Goal: Task Accomplishment & Management: Complete application form

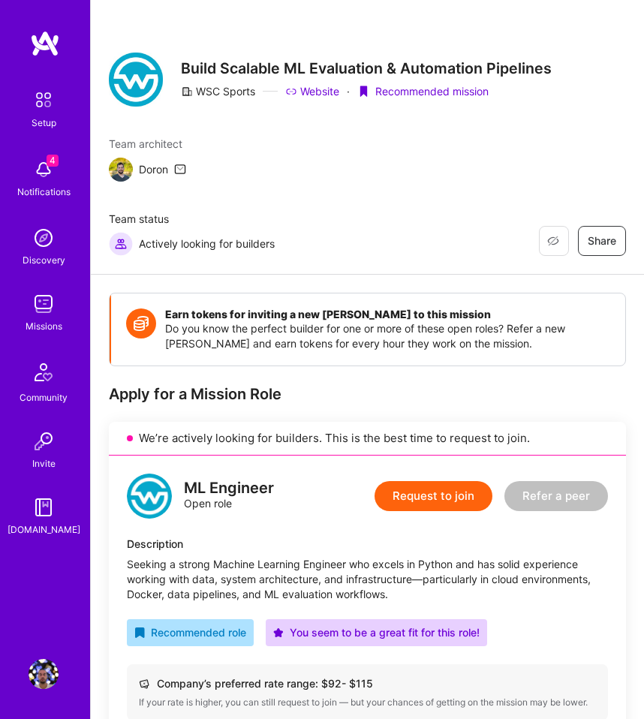
scroll to position [96, 0]
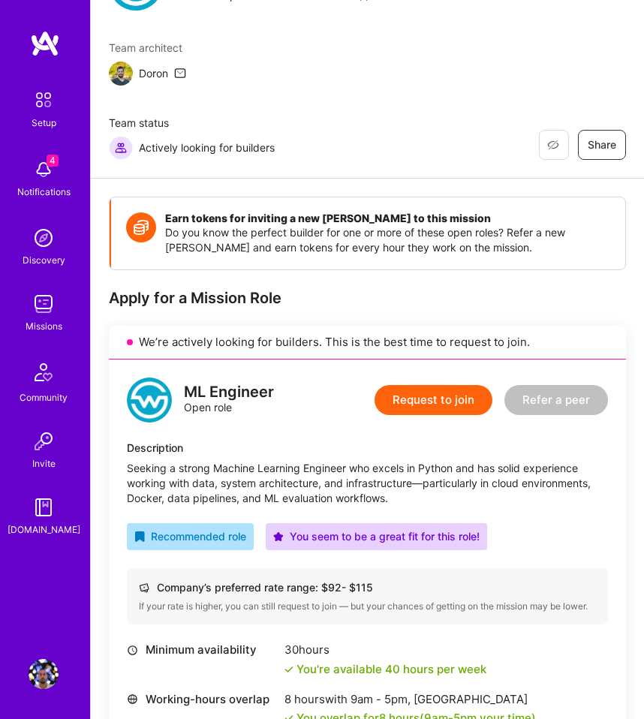
click at [410, 406] on button "Request to join" at bounding box center [433, 400] width 118 height 30
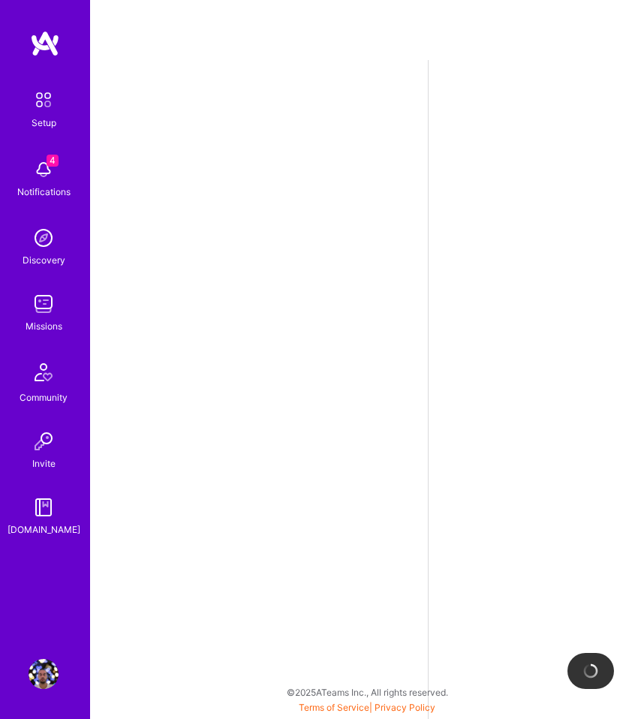
select select "GB"
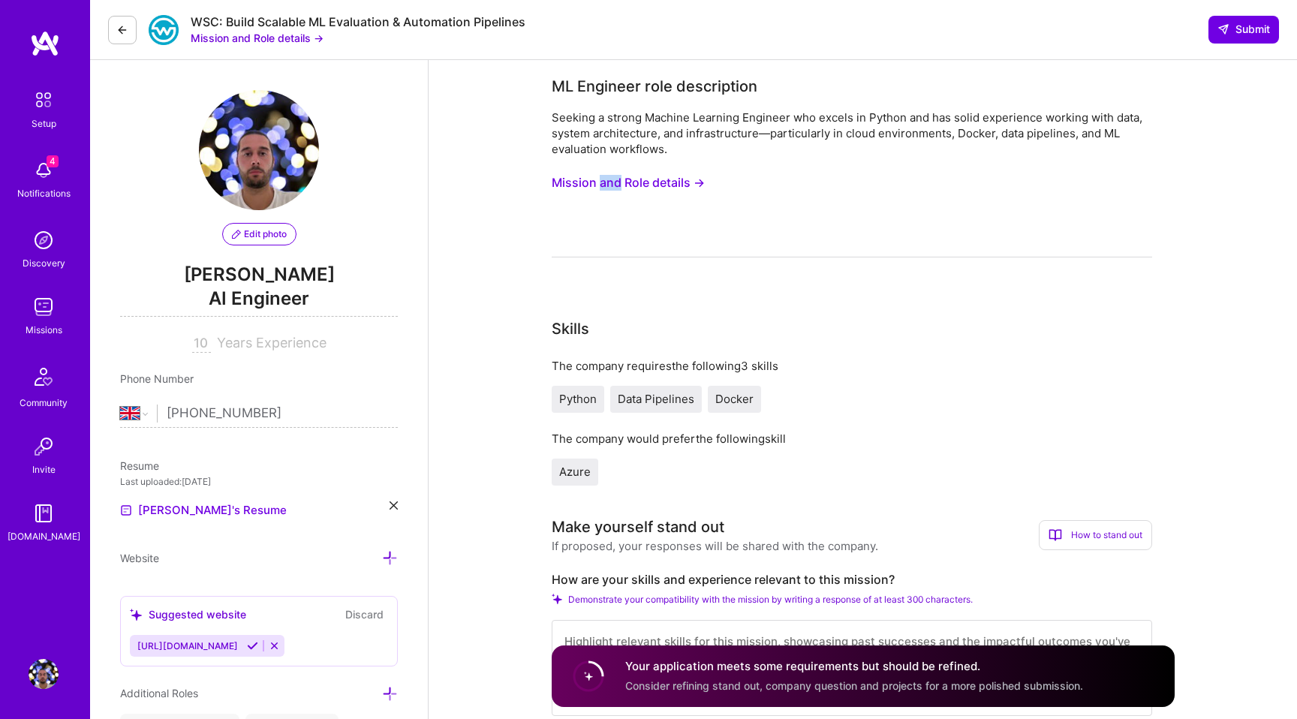
click at [643, 194] on button "Mission and Role details →" at bounding box center [627, 183] width 153 height 28
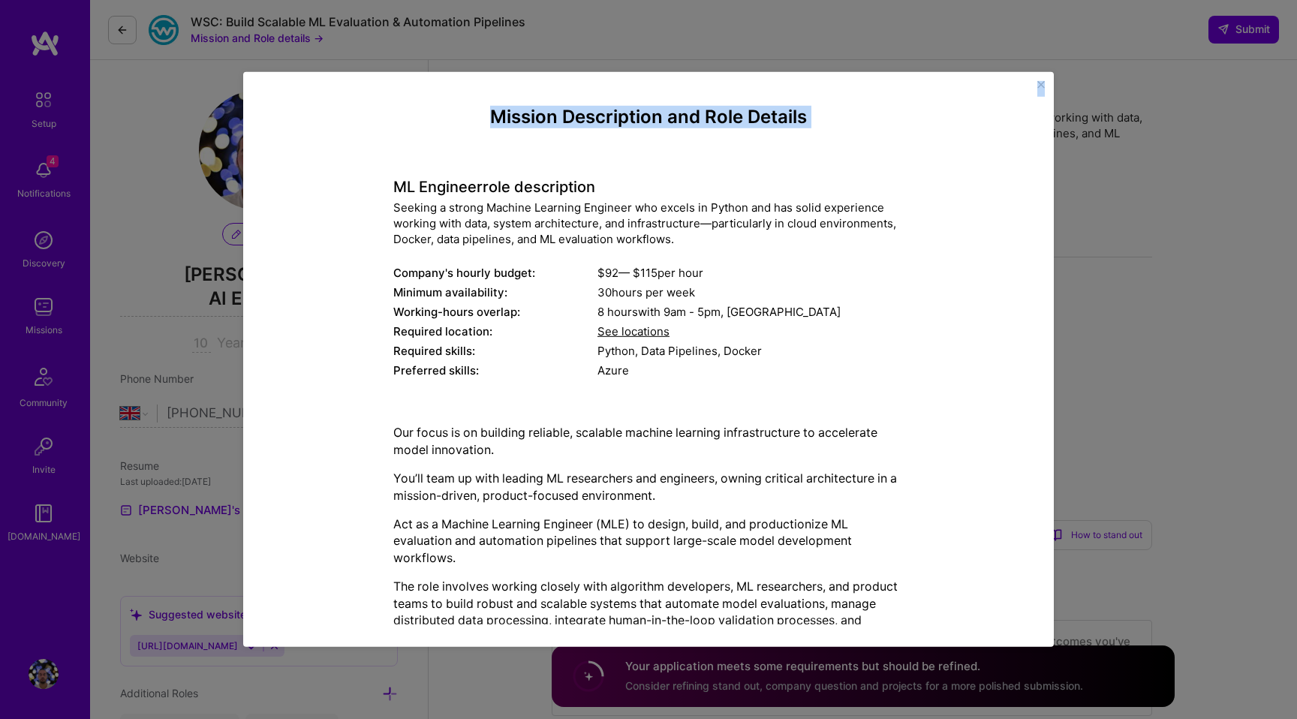
scroll to position [1088, 0]
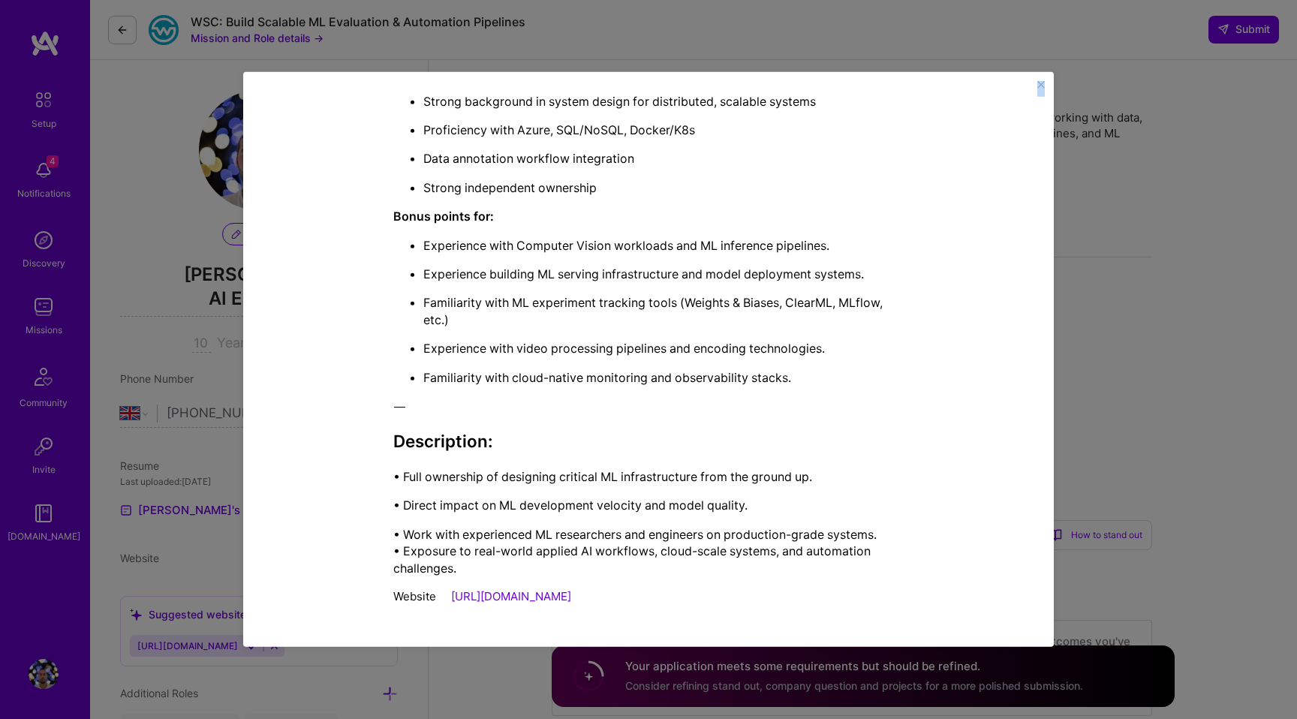
drag, startPoint x: 394, startPoint y: 175, endPoint x: 638, endPoint y: 600, distance: 490.4
copy div "LO Ipsumdol sita consectetur Adipisc e seddoe Tempori Utlabore Etdolore mag ali…"
click at [643, 86] on img "Close" at bounding box center [1041, 85] width 8 height 8
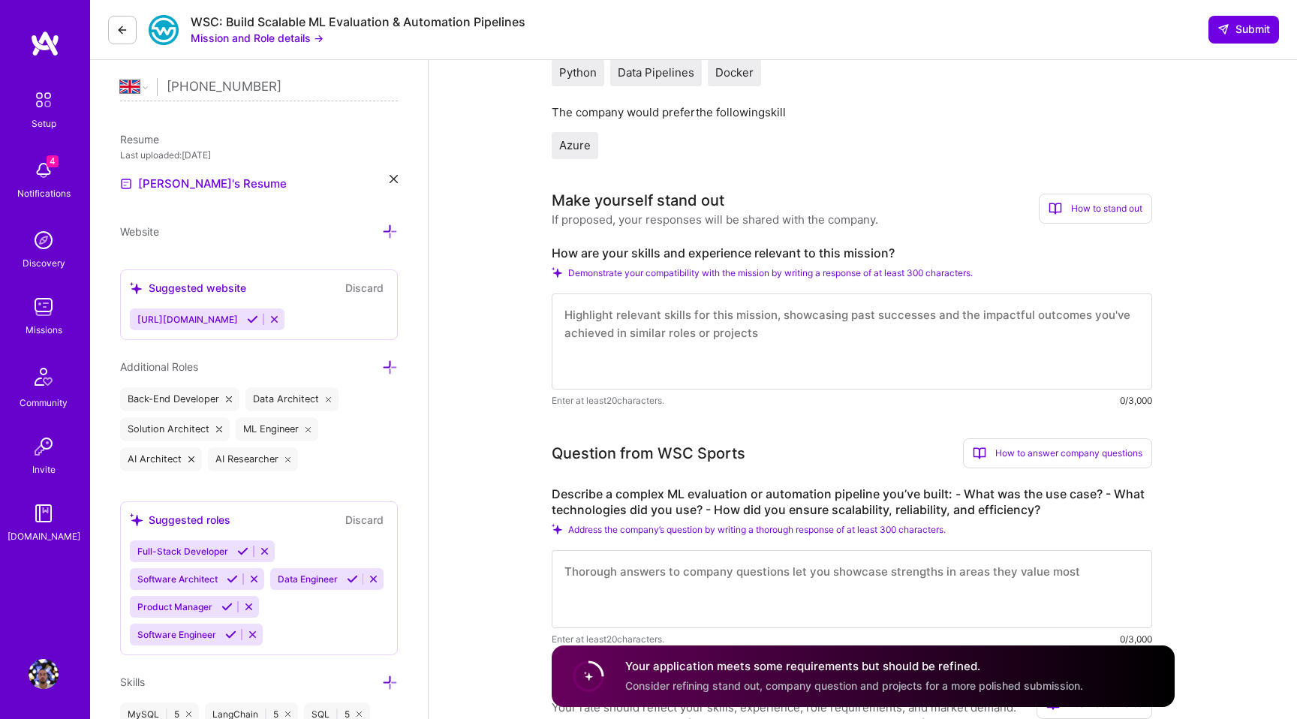
scroll to position [344, 0]
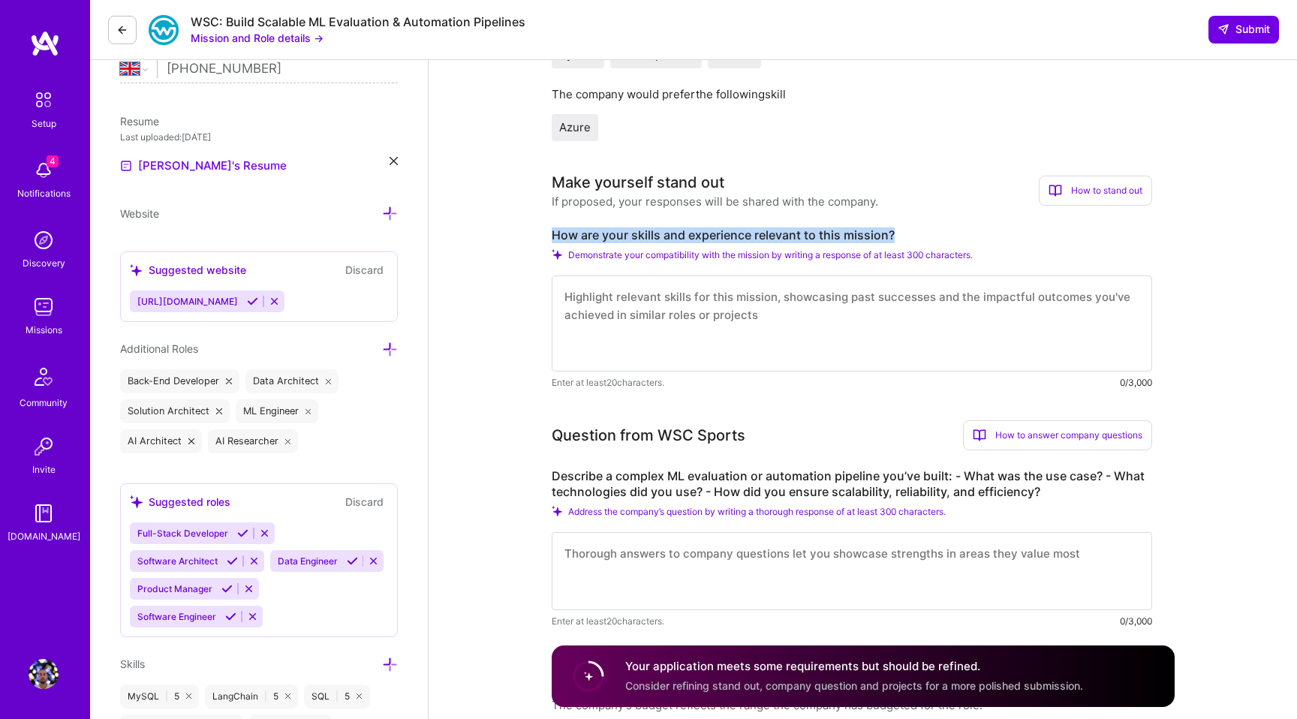
drag, startPoint x: 908, startPoint y: 242, endPoint x: 550, endPoint y: 234, distance: 358.0
copy label "How are your skills and experience relevant to this mission?"
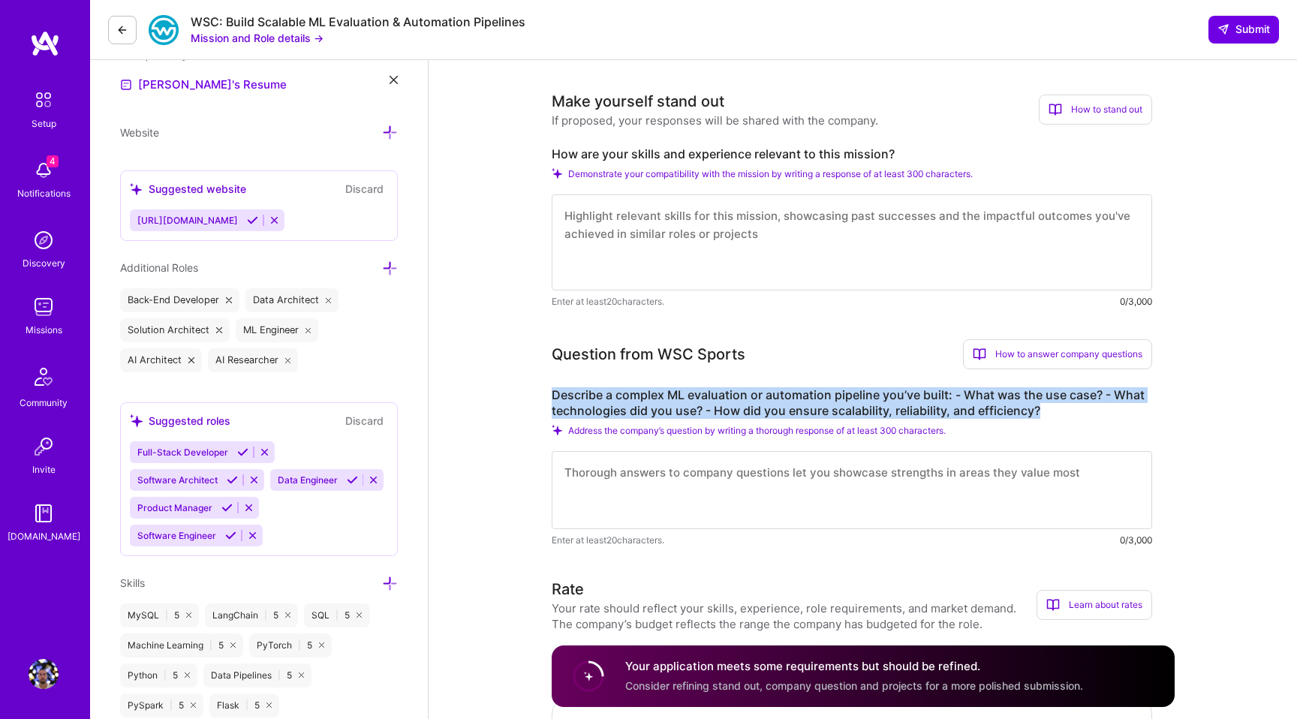
drag, startPoint x: 1059, startPoint y: 404, endPoint x: 531, endPoint y: 389, distance: 527.7
copy label "Describe a complex ML evaluation or automation pipeline you’ve built: - What wa…"
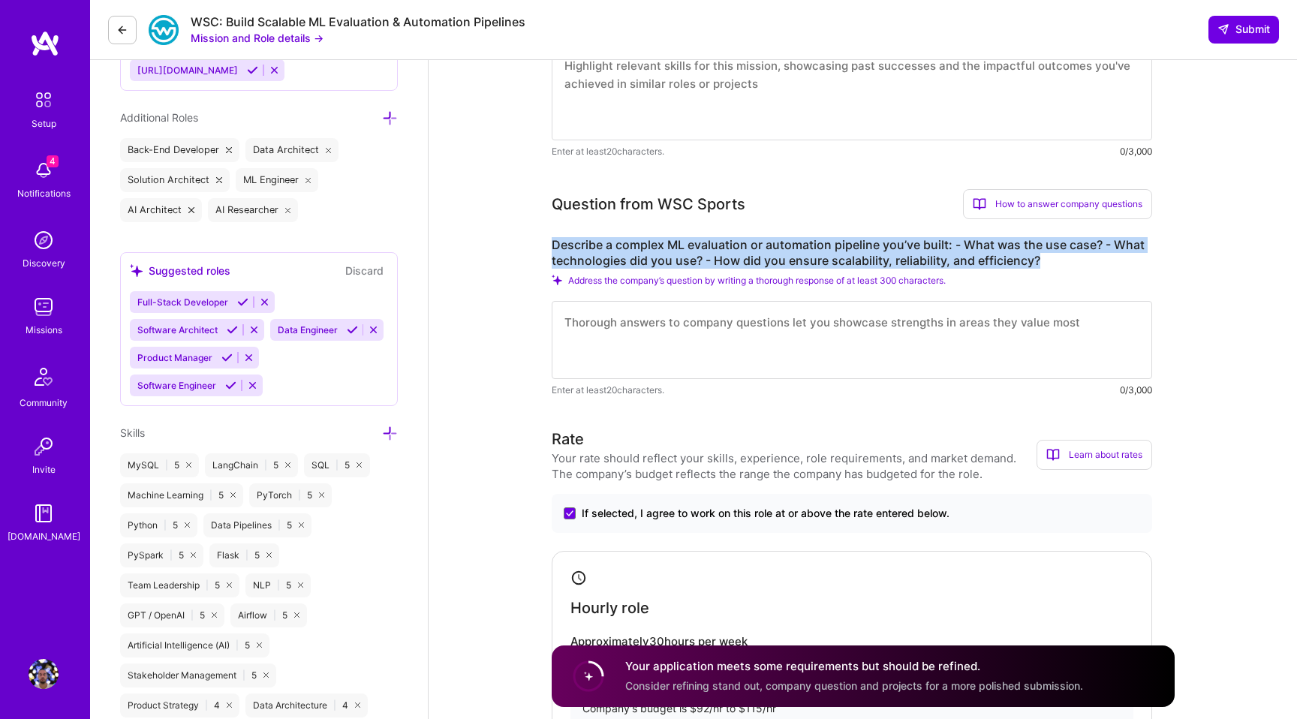
scroll to position [580, 0]
